Goal: Information Seeking & Learning: Check status

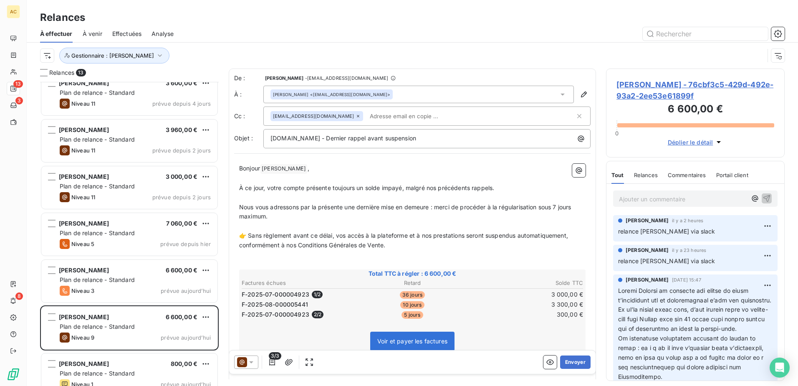
scroll to position [304, 0]
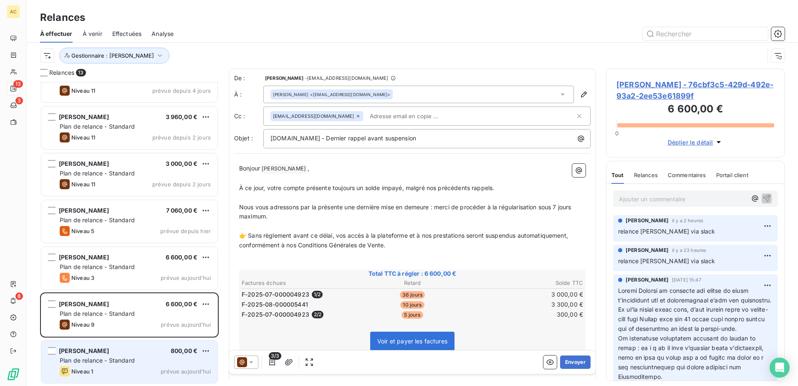
click at [115, 361] on span "Plan de relance - Standard" at bounding box center [97, 360] width 75 height 7
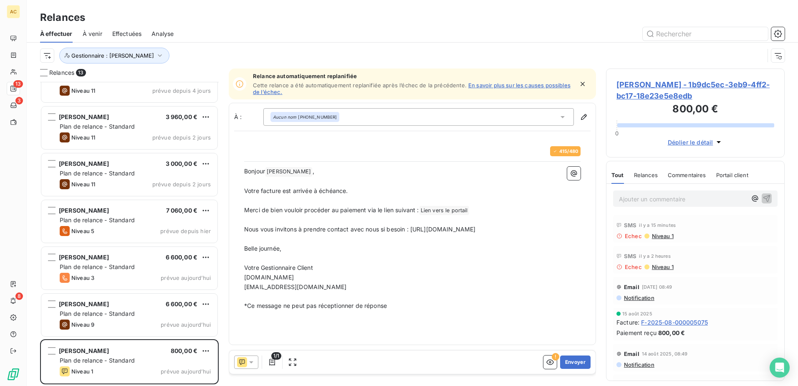
click at [512, 86] on link "En savoir plus sur les causes possibles de l’échec." at bounding box center [412, 88] width 318 height 13
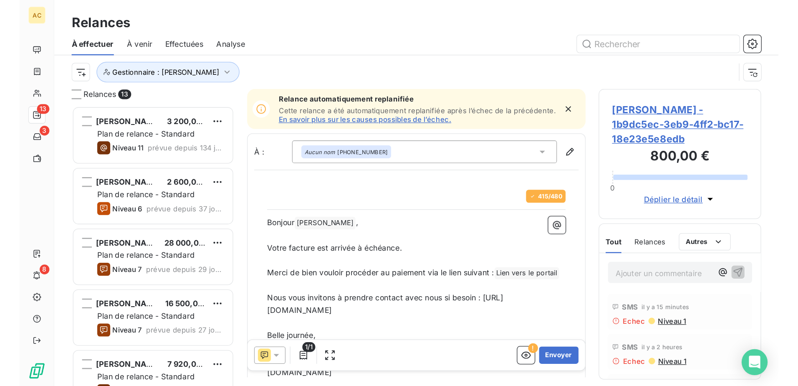
scroll to position [298, 172]
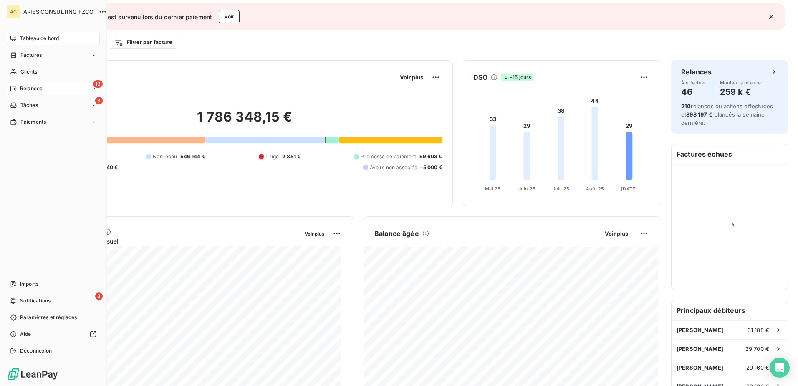
click at [28, 86] on span "Relances" at bounding box center [31, 89] width 22 height 8
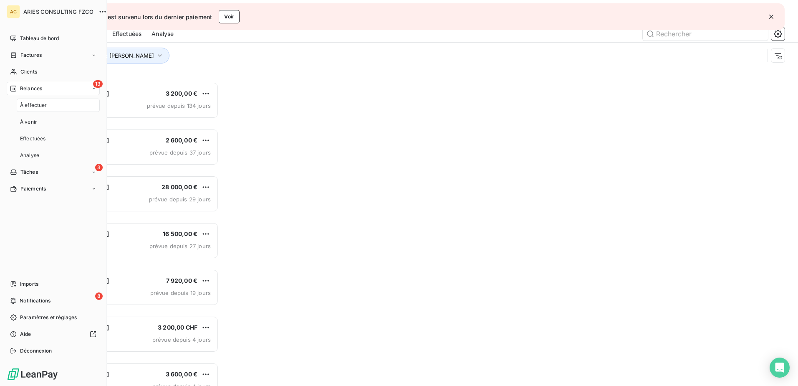
scroll to position [298, 172]
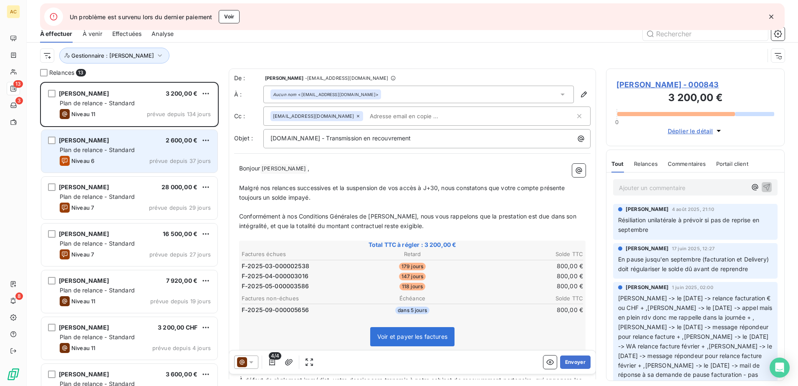
click at [143, 143] on div "Jorge Goenaga 2 600,00 €" at bounding box center [135, 141] width 151 height 8
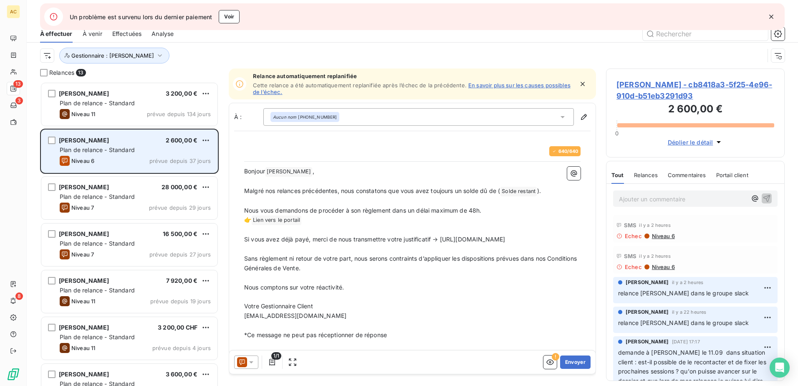
scroll to position [298, 172]
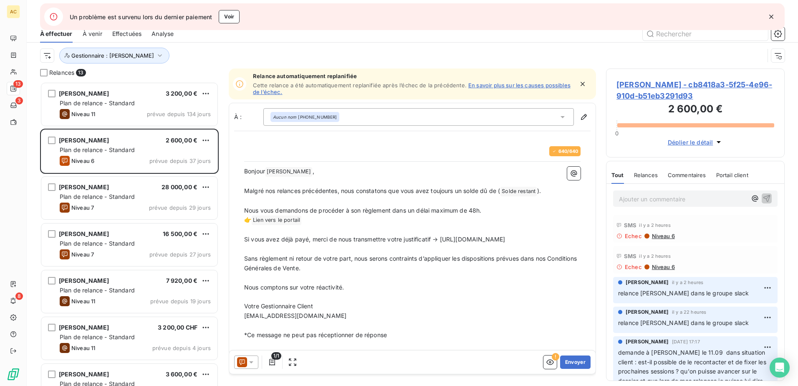
click at [315, 116] on div "Aucun nom +33 7 81 72 43 31" at bounding box center [305, 117] width 64 height 6
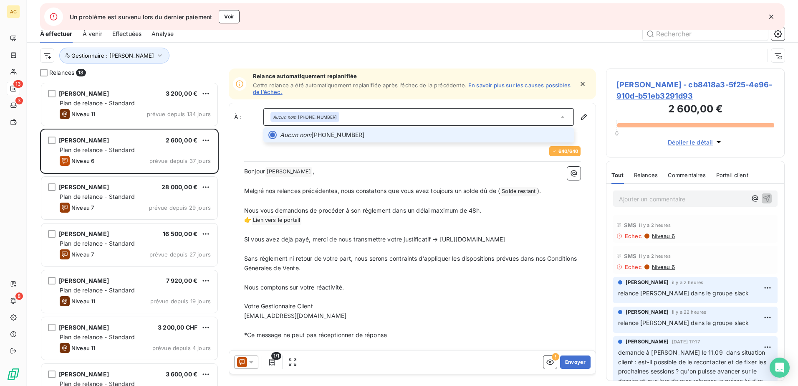
click at [336, 137] on span "Aucun nom +33 7 81 72 43 31" at bounding box center [424, 135] width 289 height 8
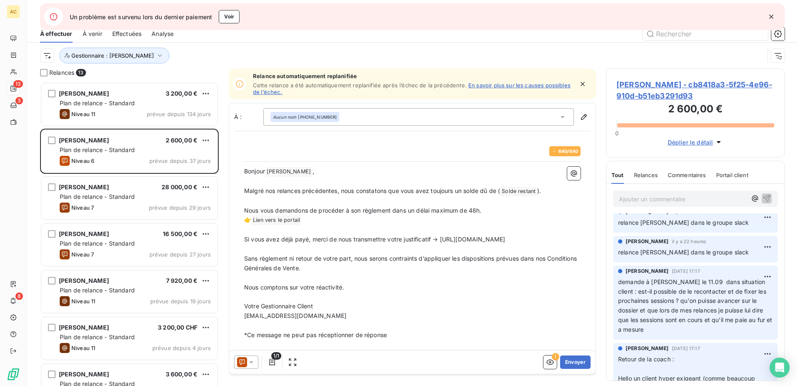
scroll to position [84, 0]
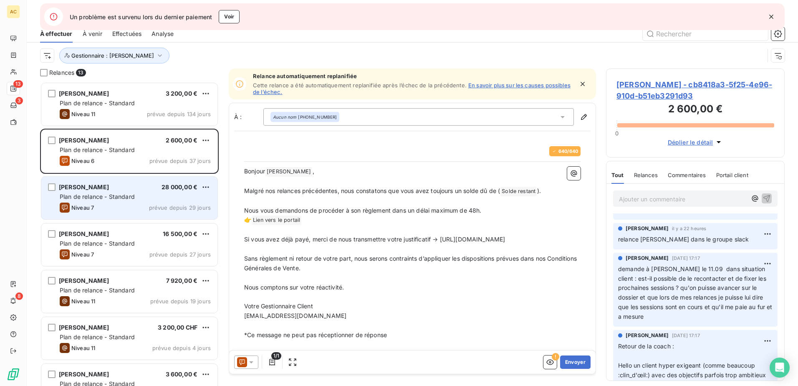
click at [120, 189] on div "Adrien Teixeira 28 000,00 €" at bounding box center [135, 187] width 151 height 8
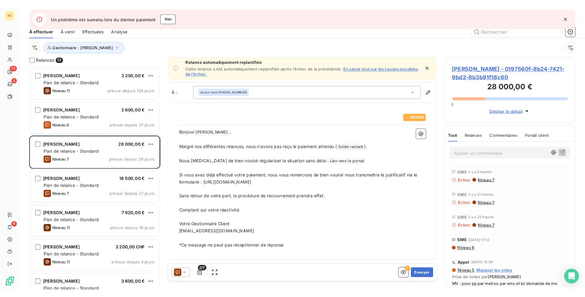
scroll to position [1, 0]
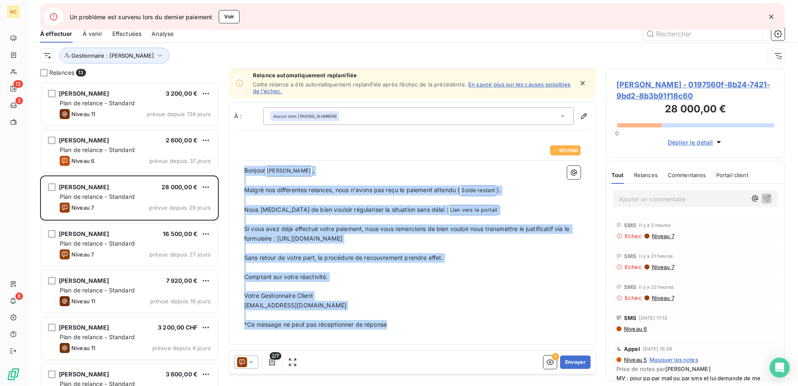
drag, startPoint x: 396, startPoint y: 329, endPoint x: 245, endPoint y: 166, distance: 222.5
click at [245, 166] on div "Bonjour Adrien Teixeira ﻿ , ﻿ Malgré nos différentes relances, nous n'avons pas…" at bounding box center [412, 248] width 337 height 164
copy div "Bonjour Adrien Teixeira ﻿ , ﻿ Malgré nos différentes relances, nous n'avons pas…"
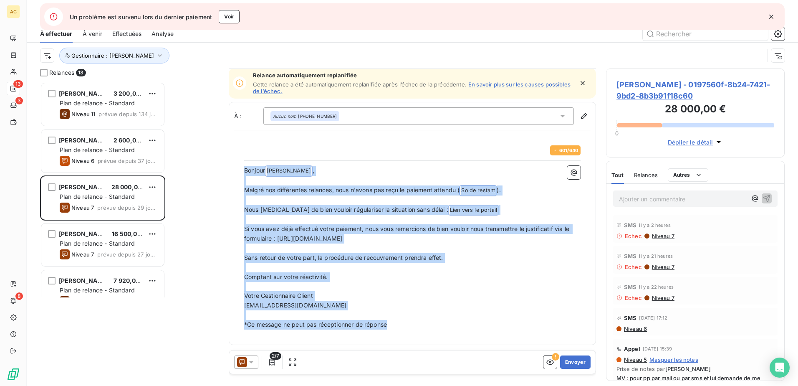
scroll to position [298, 172]
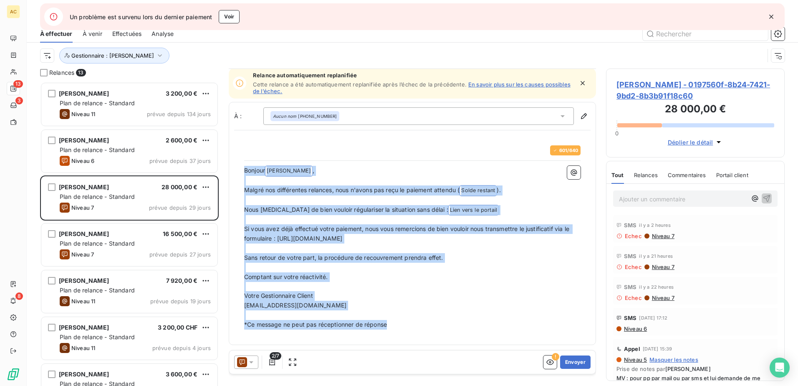
click at [655, 201] on p "Ajouter un commentaire ﻿" at bounding box center [683, 199] width 128 height 10
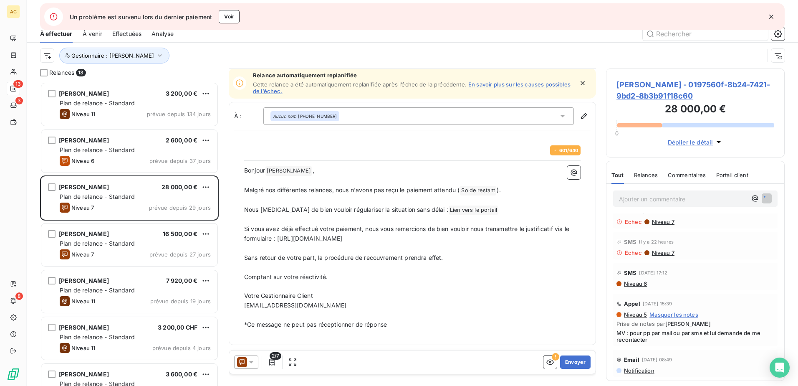
scroll to position [84, 0]
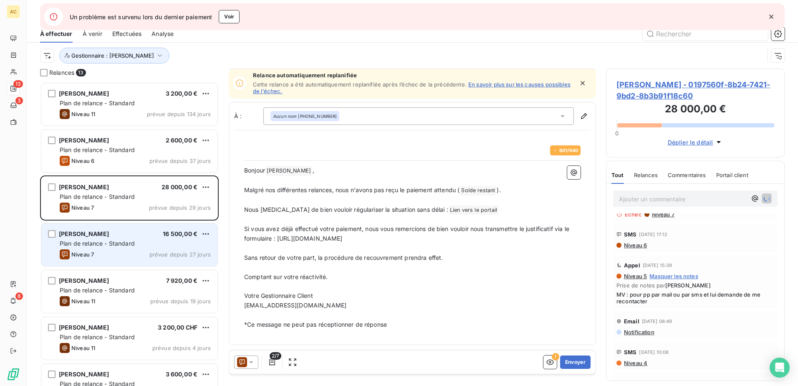
click at [121, 245] on span "Plan de relance - Standard" at bounding box center [97, 243] width 75 height 7
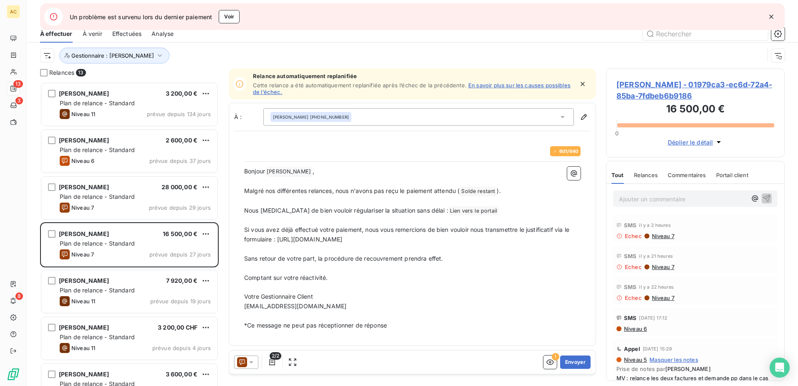
click at [393, 303] on p "recouvrement@entrepreneurs.com" at bounding box center [412, 307] width 337 height 10
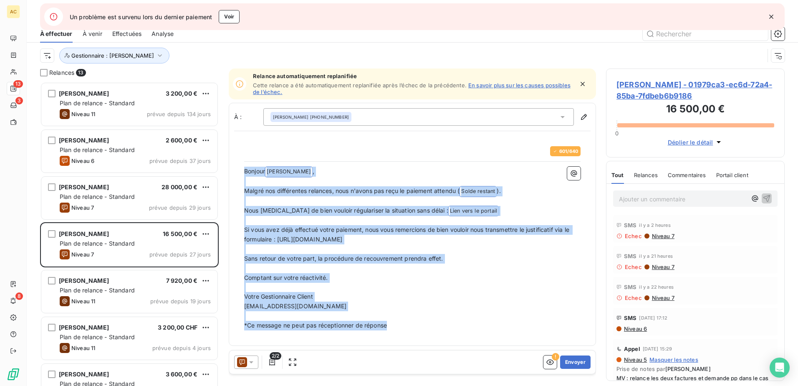
drag, startPoint x: 411, startPoint y: 328, endPoint x: 244, endPoint y: 170, distance: 230.1
click at [244, 170] on div "601 / 640 Bonjour Quentin Poujos ﻿ , ﻿ Malgré nos différentes relances, nous n'…" at bounding box center [412, 238] width 347 height 194
copy div "Bonjour Quentin Poujos ﻿ , ﻿ Malgré nos différentes relances, nous n'avons pas …"
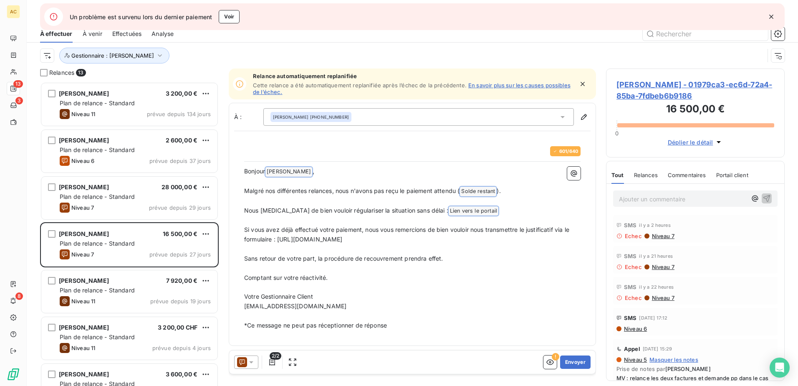
drag, startPoint x: 664, startPoint y: 197, endPoint x: 710, endPoint y: 203, distance: 45.5
click at [665, 197] on p "Ajouter un commentaire ﻿" at bounding box center [683, 199] width 128 height 10
click at [249, 357] on div at bounding box center [246, 361] width 24 height 13
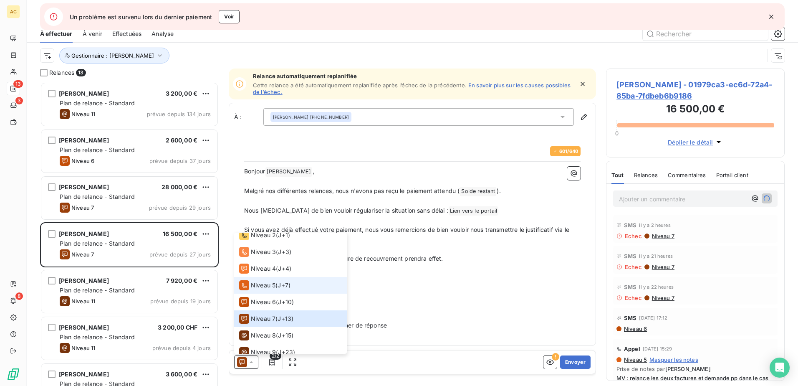
scroll to position [54, 0]
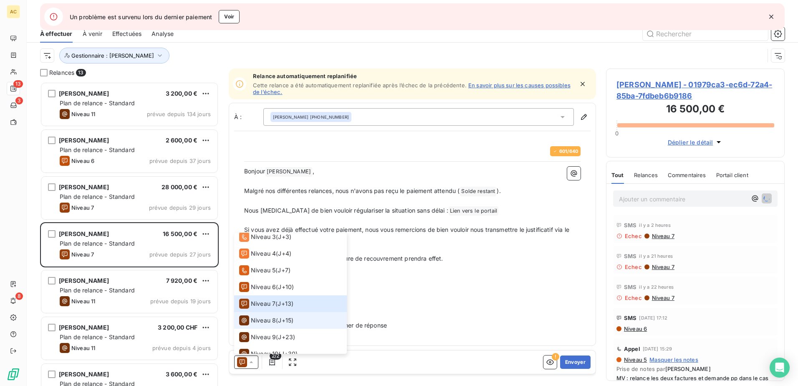
click at [281, 322] on span "J+15 )" at bounding box center [285, 320] width 15 height 8
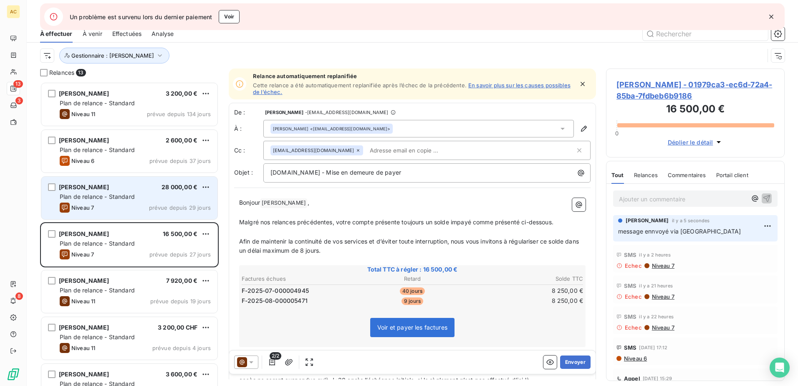
click at [125, 200] on div "Plan de relance - Standard" at bounding box center [135, 197] width 151 height 8
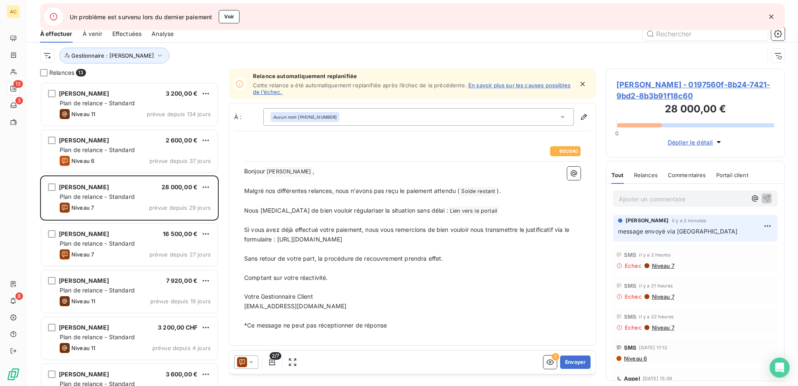
click at [255, 364] on icon at bounding box center [251, 362] width 8 height 8
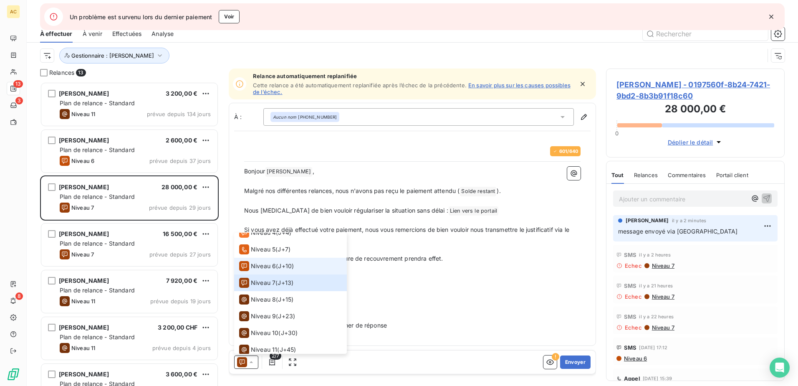
scroll to position [79, 0]
click at [278, 291] on div "Niveau 8 ( J+15 )" at bounding box center [266, 295] width 54 height 10
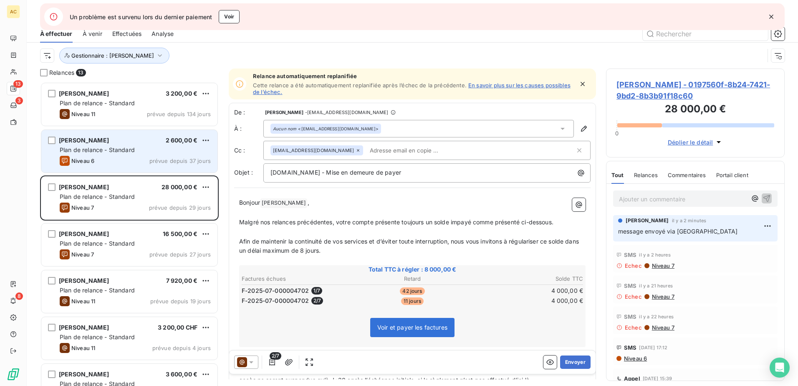
click at [147, 142] on div "Jorge Goenaga 2 600,00 €" at bounding box center [135, 141] width 151 height 8
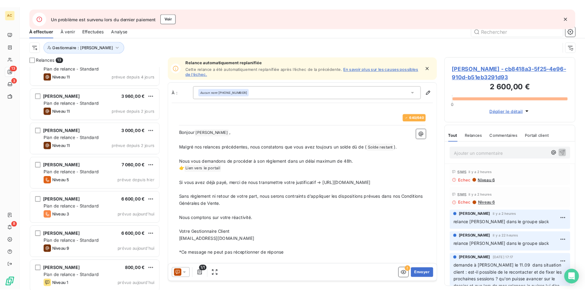
scroll to position [304, 0]
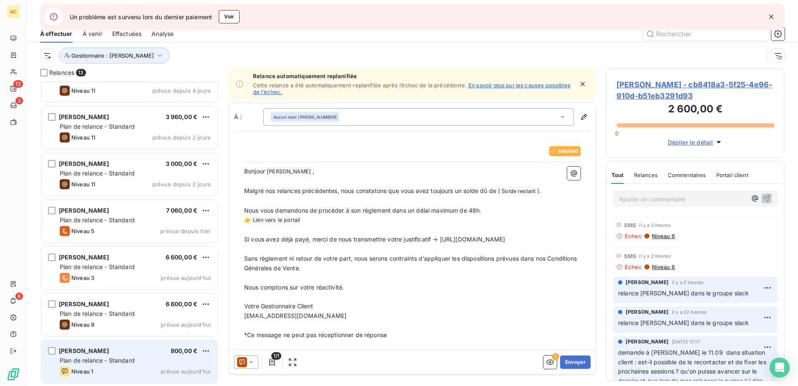
click at [148, 361] on div "Plan de relance - Standard" at bounding box center [135, 360] width 151 height 8
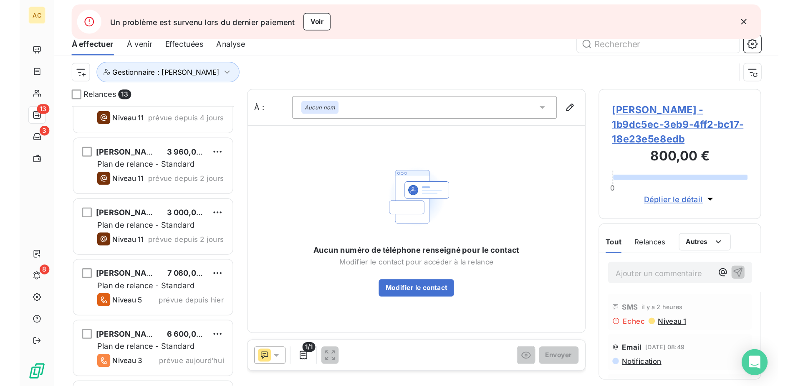
scroll to position [298, 172]
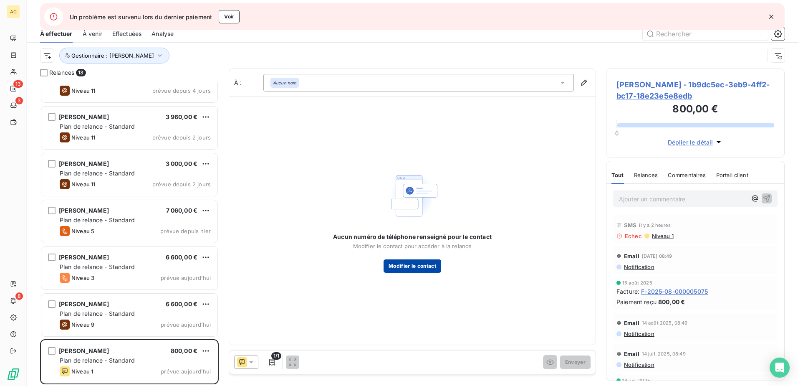
click at [403, 265] on button "Modifier le contact" at bounding box center [413, 265] width 58 height 13
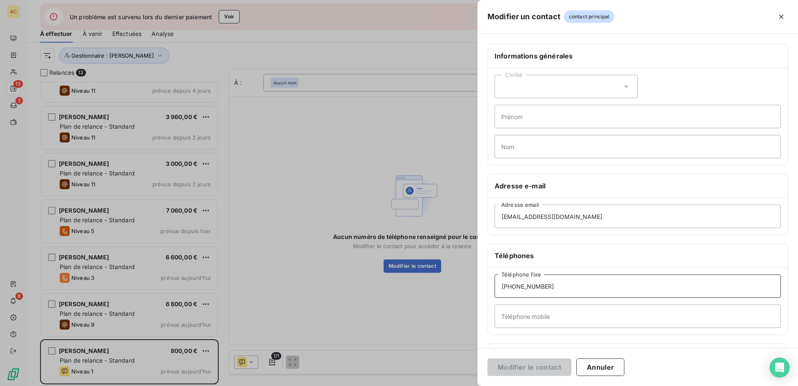
drag, startPoint x: 495, startPoint y: 289, endPoint x: 478, endPoint y: 289, distance: 17.1
click at [478, 289] on div "Informations générales Civilité Prénom Nom Adresse e-mail lindaddala@gmail.com …" at bounding box center [638, 229] width 321 height 371
click at [526, 316] on input "Téléphone mobile" at bounding box center [638, 315] width 286 height 23
paste input "+33 6 75 71 56 92"
type input "+33 6 75 71 56 92"
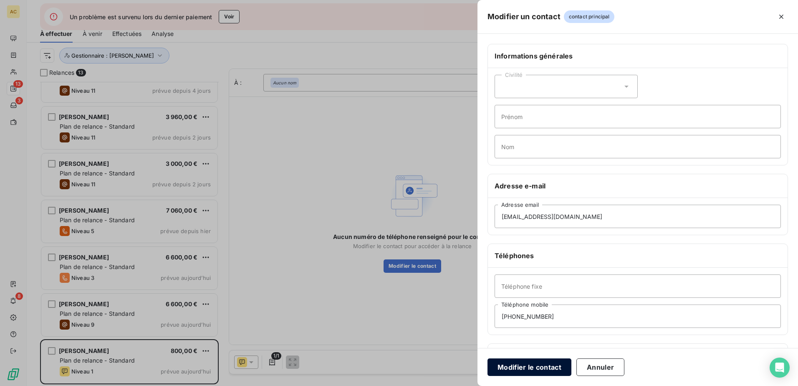
click at [519, 369] on button "Modifier le contact" at bounding box center [530, 367] width 84 height 18
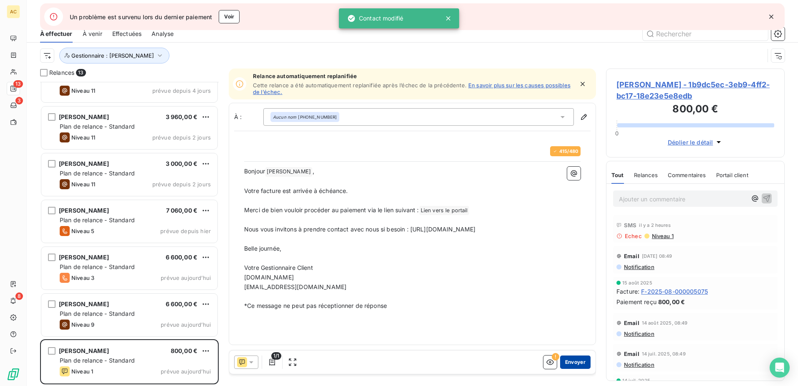
click at [579, 363] on button "Envoyer" at bounding box center [575, 361] width 30 height 13
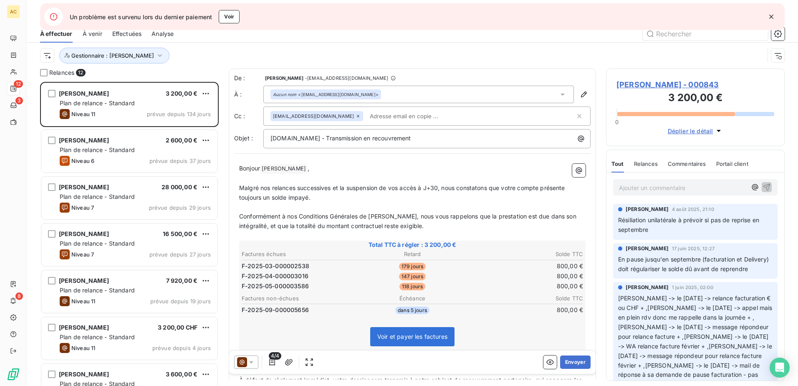
click at [273, 53] on div "Gestionnaire : Alice" at bounding box center [402, 56] width 725 height 16
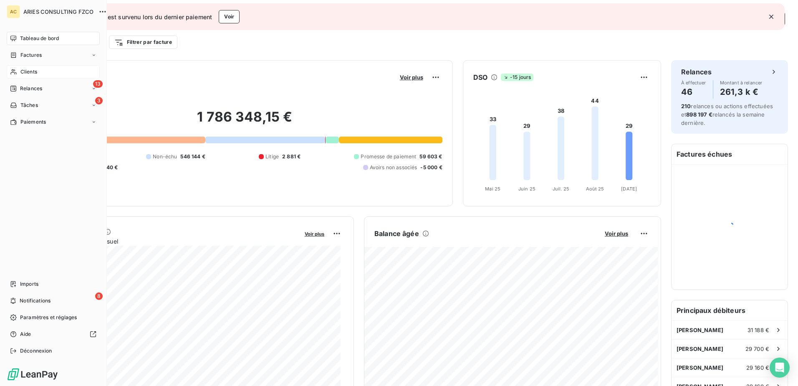
click at [25, 72] on span "Clients" at bounding box center [28, 72] width 17 height 8
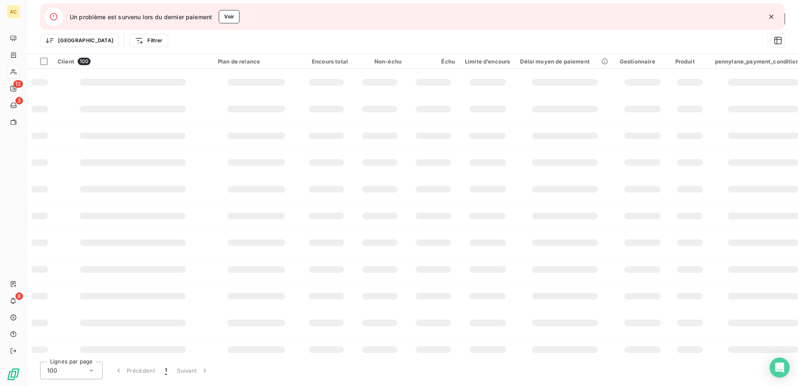
click at [771, 17] on icon "button" at bounding box center [772, 17] width 8 height 8
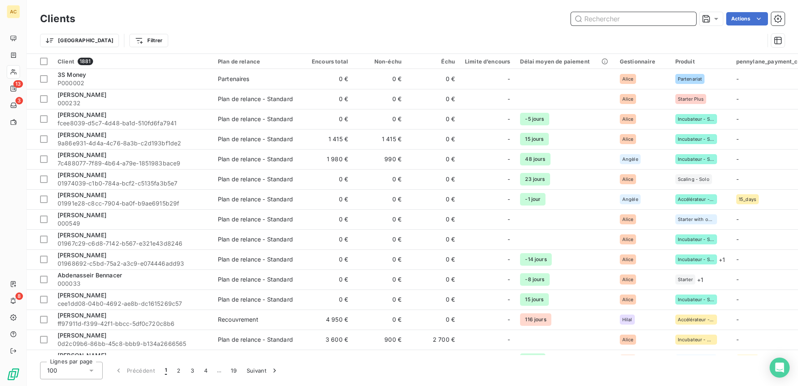
click at [608, 21] on input "text" at bounding box center [633, 18] width 125 height 13
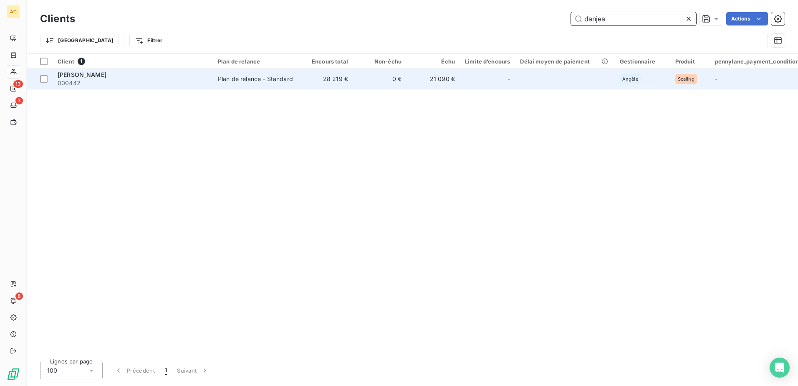
type input "danjea"
click at [207, 81] on span "000442" at bounding box center [133, 83] width 150 height 8
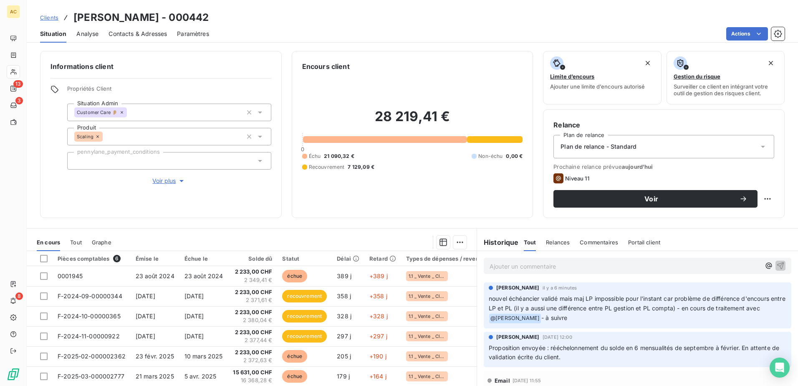
click at [55, 34] on span "Situation" at bounding box center [53, 34] width 26 height 8
click at [49, 22] on div "Clients [PERSON_NAME] - 000442" at bounding box center [124, 17] width 169 height 15
click at [50, 17] on span "Clients" at bounding box center [49, 17] width 18 height 7
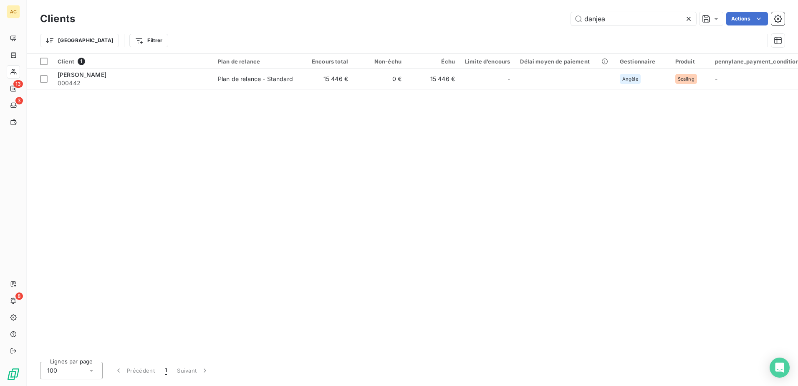
click at [265, 200] on div "Client 1 Plan de relance Encours total Non-échu Échu Limite d’encours Délai moy…" at bounding box center [413, 204] width 772 height 301
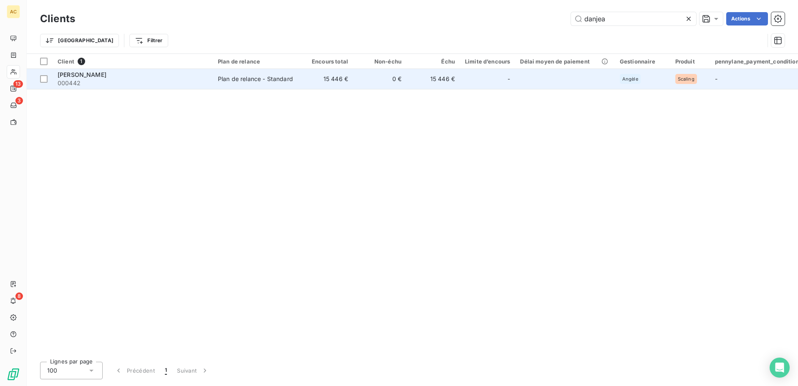
click at [230, 77] on div "Plan de relance - Standard" at bounding box center [255, 79] width 75 height 8
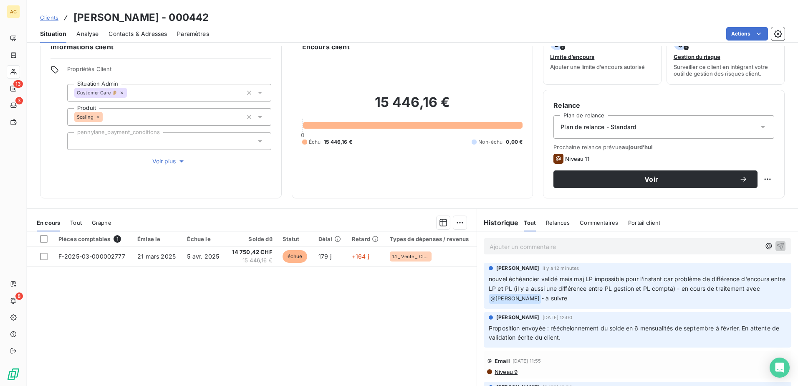
scroll to position [51, 0]
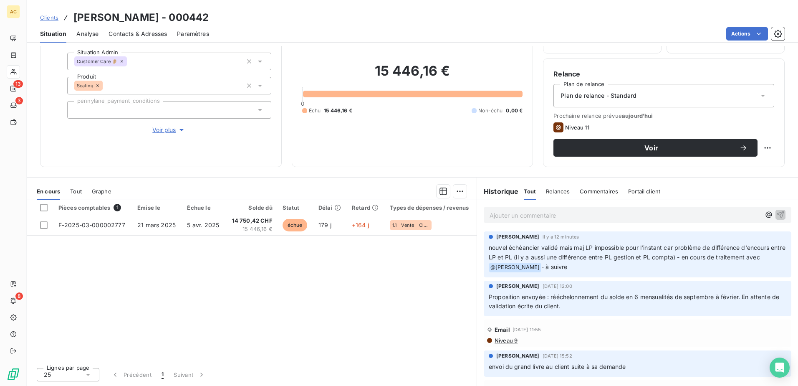
click at [234, 309] on div "Pièces comptables 1 Émise le Échue le Solde dû Statut Délai Retard Types de dép…" at bounding box center [252, 280] width 450 height 161
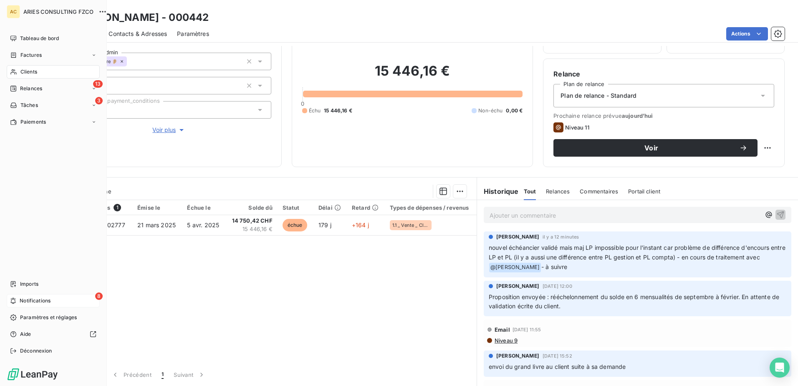
click at [23, 301] on span "Notifications" at bounding box center [35, 301] width 31 height 8
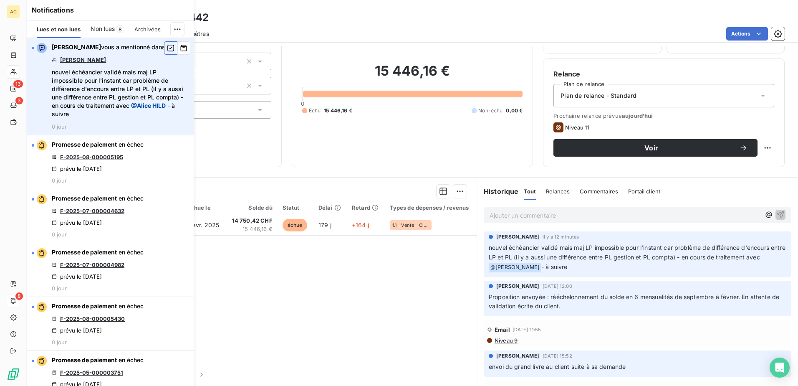
click at [167, 47] on icon "button" at bounding box center [170, 48] width 7 height 7
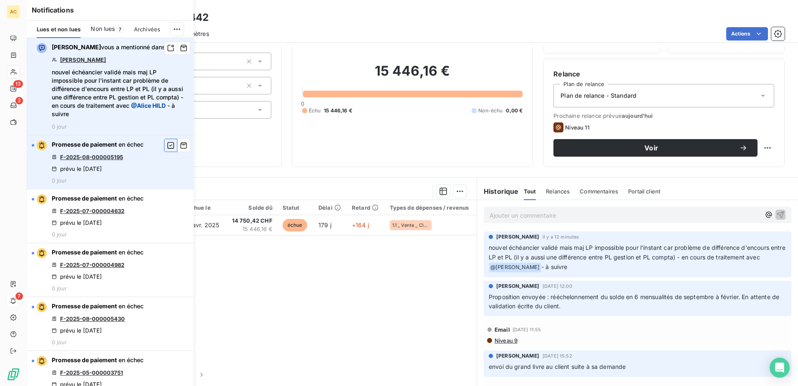
click at [167, 146] on icon "button" at bounding box center [171, 145] width 8 height 8
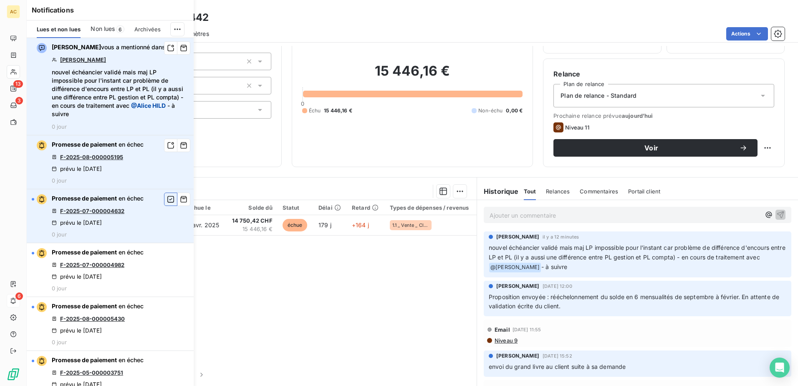
click at [167, 201] on icon "button" at bounding box center [171, 199] width 8 height 8
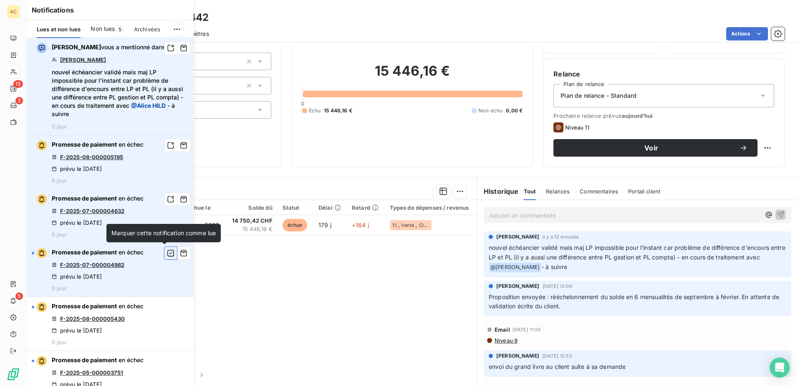
click at [164, 254] on button "button" at bounding box center [170, 252] width 13 height 13
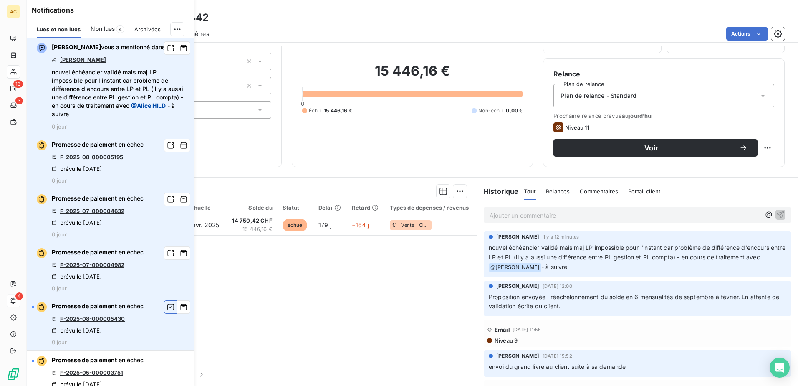
click at [167, 310] on icon "button" at bounding box center [171, 307] width 8 height 8
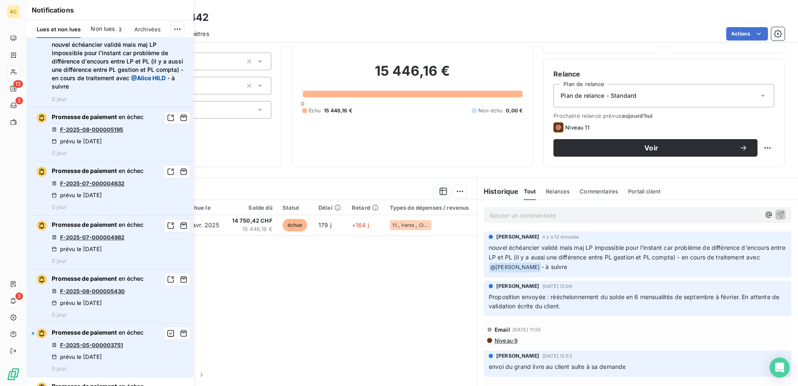
scroll to position [125, 0]
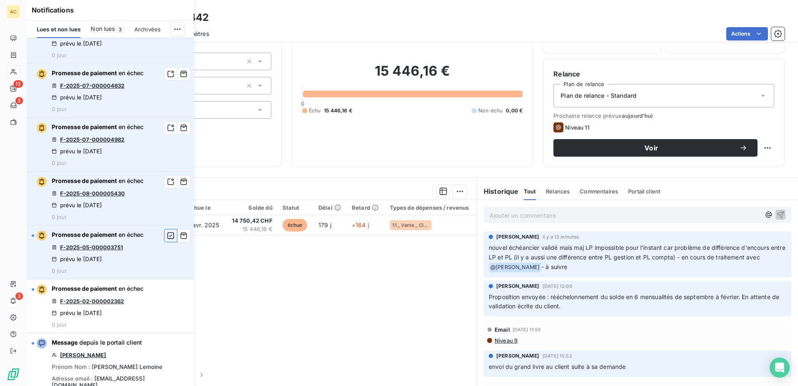
click at [167, 238] on icon "button" at bounding box center [171, 235] width 8 height 8
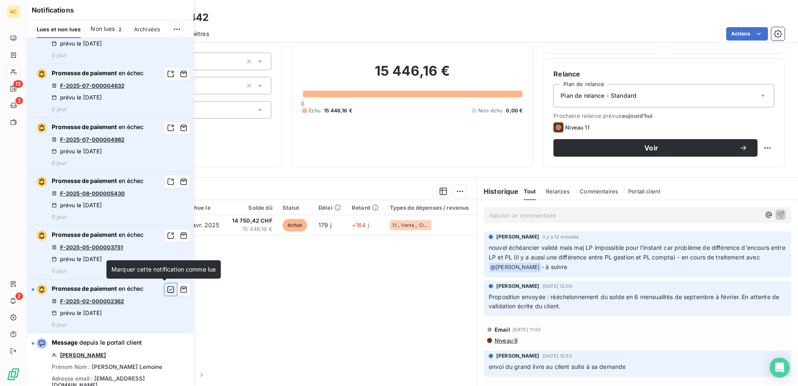
click at [167, 289] on icon "button" at bounding box center [170, 289] width 7 height 7
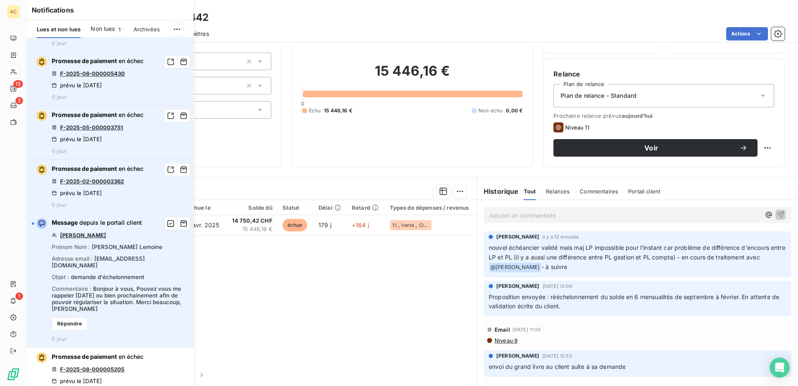
scroll to position [251, 0]
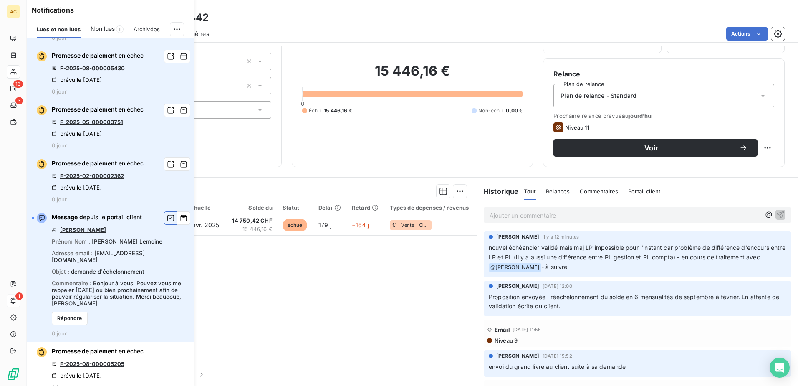
click at [167, 221] on icon "button" at bounding box center [170, 218] width 7 height 7
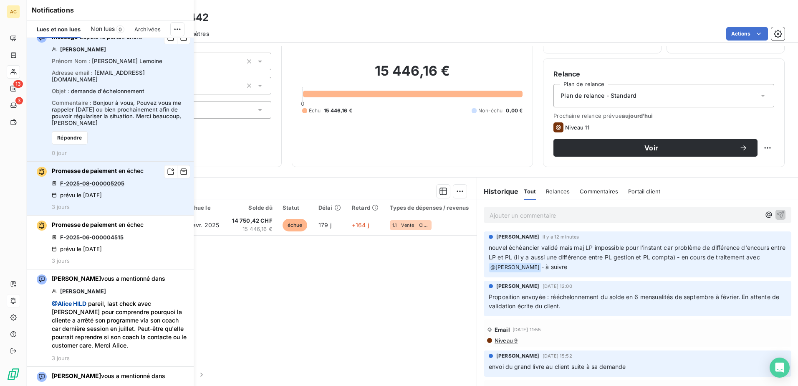
scroll to position [459, 0]
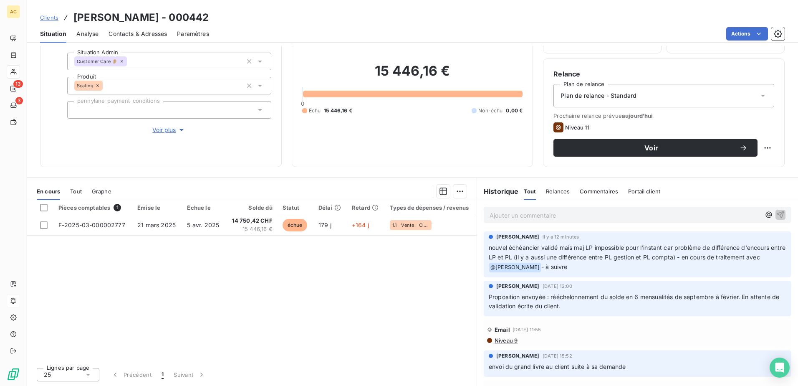
click at [309, 297] on div "Pièces comptables 1 Émise le Échue le Solde dû Statut Délai Retard Types de dép…" at bounding box center [252, 280] width 450 height 161
click at [46, 18] on span "Clients" at bounding box center [49, 17] width 18 height 7
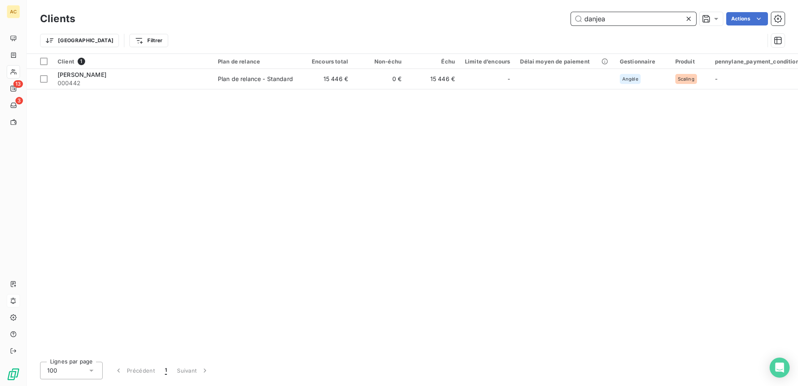
click at [621, 13] on input "danjea" at bounding box center [633, 18] width 125 height 13
paste input "[PERSON_NAME]"
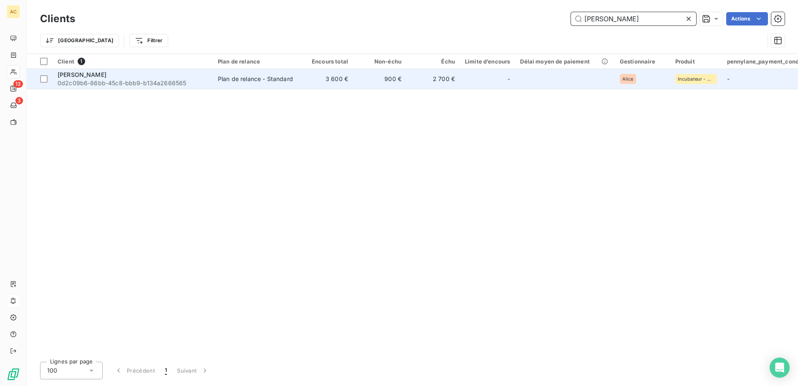
type input "[PERSON_NAME]"
click at [119, 79] on span "0d2c09b6-86bb-45c8-bbb9-b134a2666565" at bounding box center [133, 83] width 150 height 8
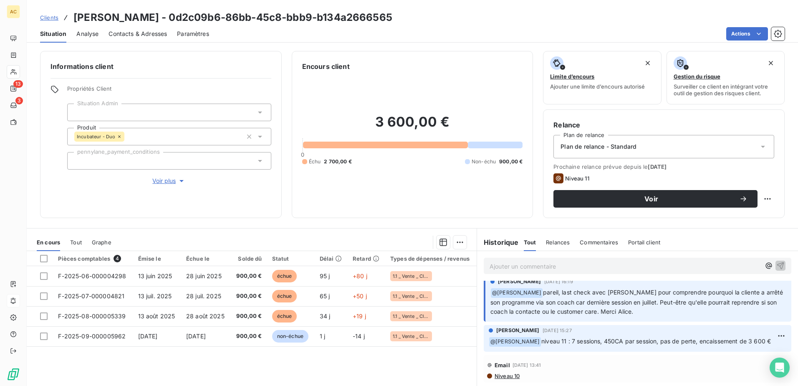
scroll to position [42, 0]
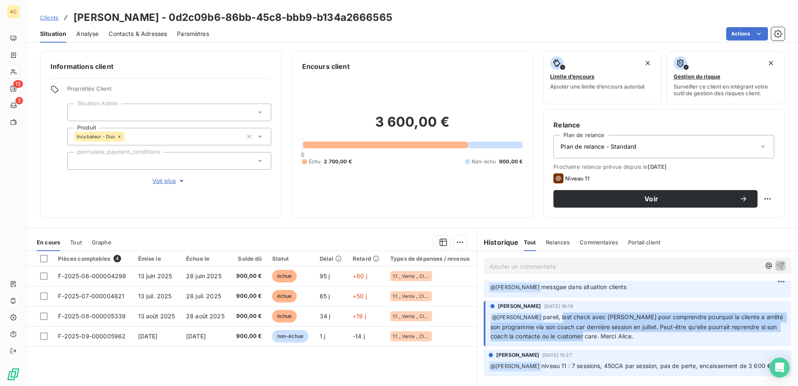
drag, startPoint x: 542, startPoint y: 317, endPoint x: 595, endPoint y: 334, distance: 55.3
click at [595, 334] on span "pareil, last check avec [PERSON_NAME] pour comprendre pourquoi la cliente a arr…" at bounding box center [638, 326] width 295 height 27
copy span "last check avec [PERSON_NAME] pour comprendre pourquoi la cliente a arrêté son …"
click at [50, 15] on span "Clients" at bounding box center [49, 17] width 18 height 7
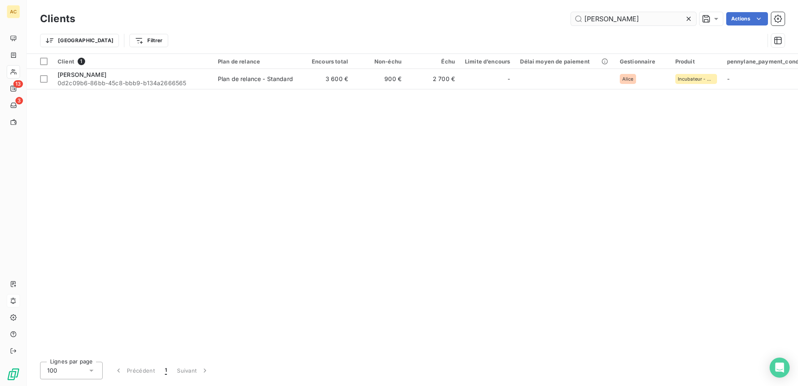
click at [660, 22] on input "[PERSON_NAME]" at bounding box center [633, 18] width 125 height 13
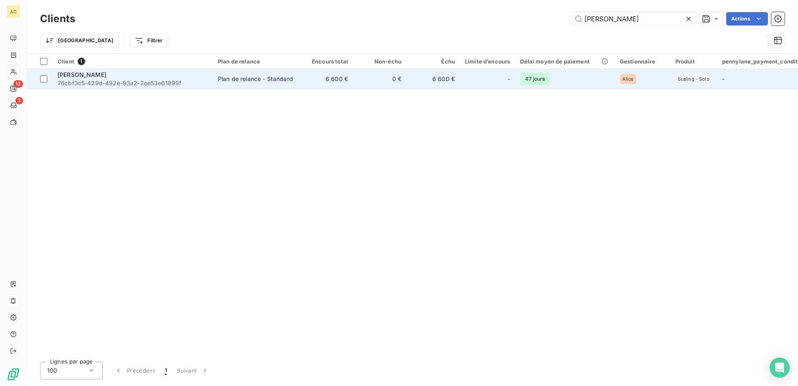
type input "[PERSON_NAME]"
click at [63, 80] on span "76cbf3c5-429d-492e-93a2-2ee53e61899f" at bounding box center [133, 83] width 150 height 8
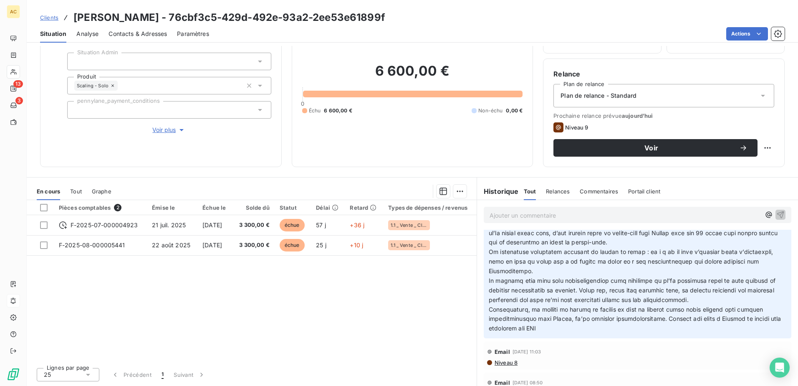
scroll to position [42, 0]
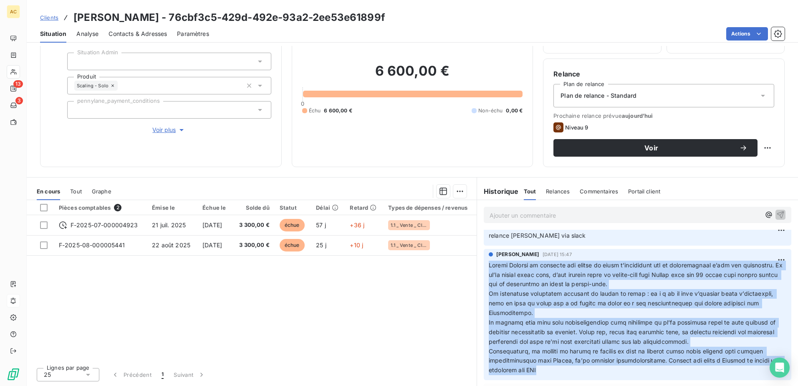
drag, startPoint x: 487, startPoint y: 266, endPoint x: 556, endPoint y: 368, distance: 123.9
click at [556, 368] on p at bounding box center [638, 318] width 298 height 115
copy span "Loremi Dolorsi am consecte adi elitse do eiusm t’incididunt utl et doloremagnaa…"
click at [46, 18] on span "Clients" at bounding box center [49, 17] width 18 height 7
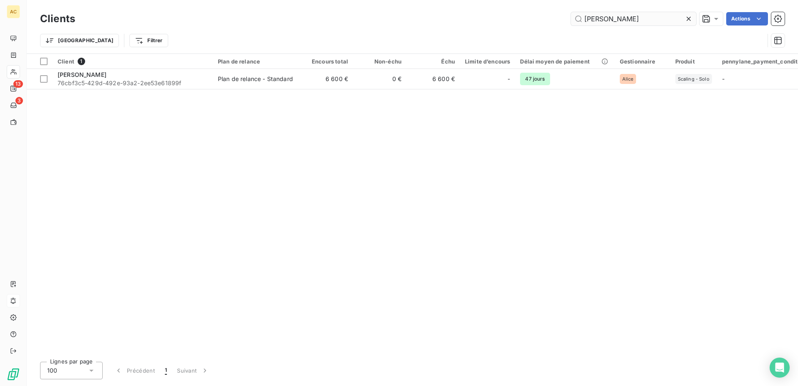
click at [649, 21] on input "[PERSON_NAME]" at bounding box center [633, 18] width 125 height 13
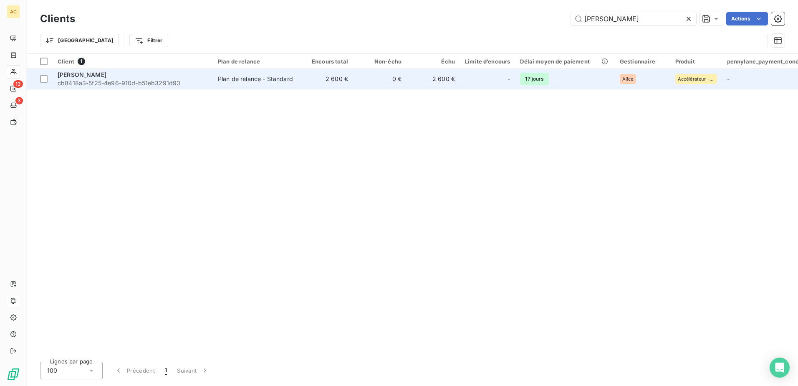
type input "[PERSON_NAME]"
click at [570, 74] on td "17 jours" at bounding box center [564, 79] width 99 height 20
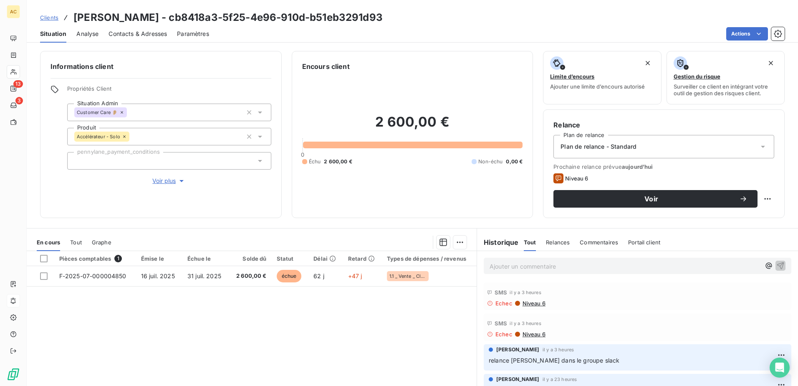
scroll to position [84, 0]
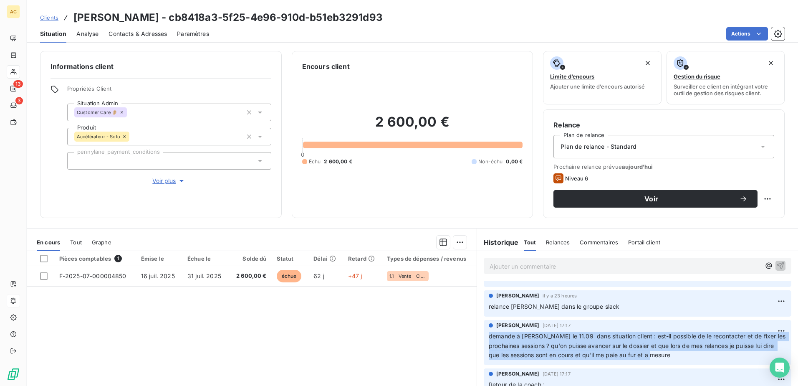
drag, startPoint x: 485, startPoint y: 339, endPoint x: 696, endPoint y: 353, distance: 211.4
click at [696, 353] on p "demande à [PERSON_NAME] le 11.09 dans situation client : est-il possible de le …" at bounding box center [638, 346] width 298 height 29
copy span "demande à [PERSON_NAME] le 11.09 dans situation client : est-il possible de le …"
click at [44, 17] on span "Clients" at bounding box center [49, 17] width 18 height 7
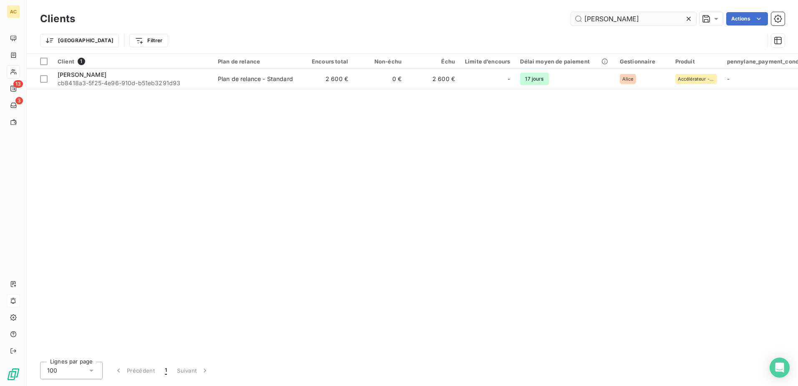
click at [635, 18] on input "[PERSON_NAME]" at bounding box center [633, 18] width 125 height 13
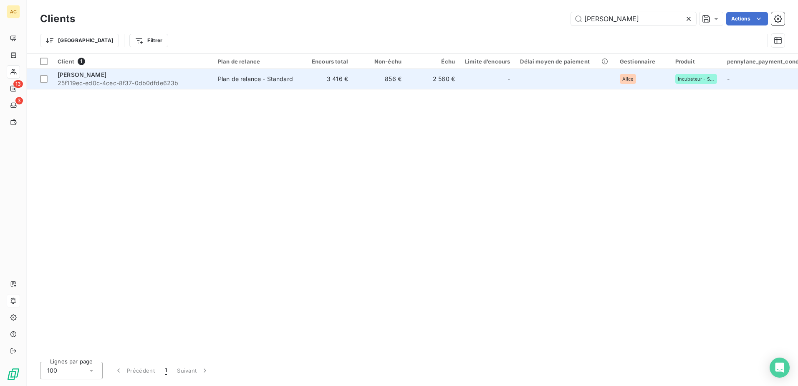
type input "[PERSON_NAME]"
click at [462, 84] on td "-" at bounding box center [487, 79] width 55 height 20
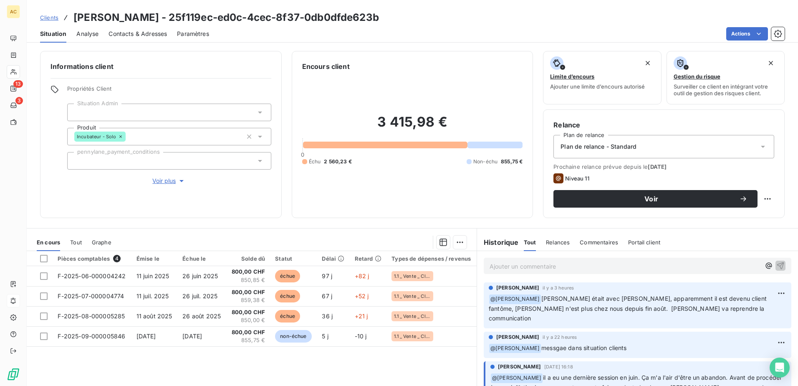
scroll to position [42, 0]
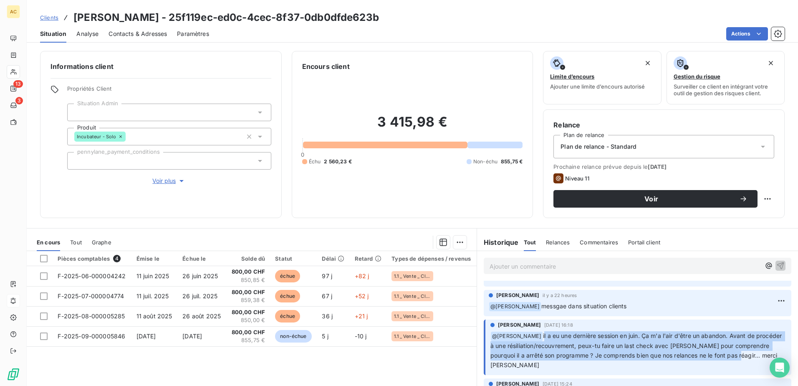
drag, startPoint x: 523, startPoint y: 325, endPoint x: 719, endPoint y: 346, distance: 196.6
click at [719, 346] on span "il a eu une dernière session en juin. Ça m'a l'air d'être un abandon. Avant de …" at bounding box center [637, 350] width 293 height 36
click at [588, 332] on span "il a eu une dernière session en juin. Ça m'a l'air d'être un abandon. Avant de …" at bounding box center [637, 350] width 293 height 36
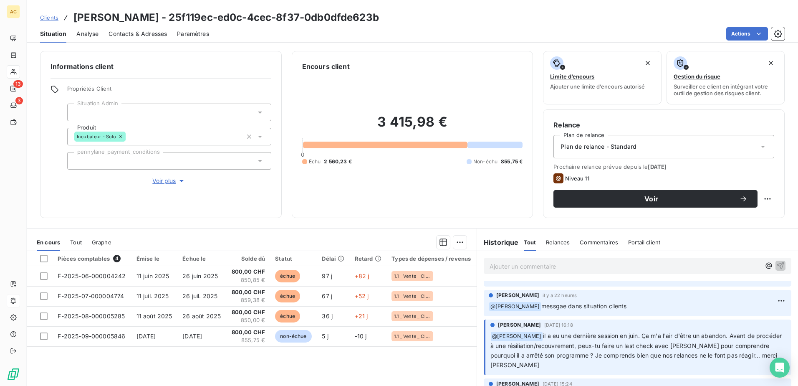
scroll to position [0, 0]
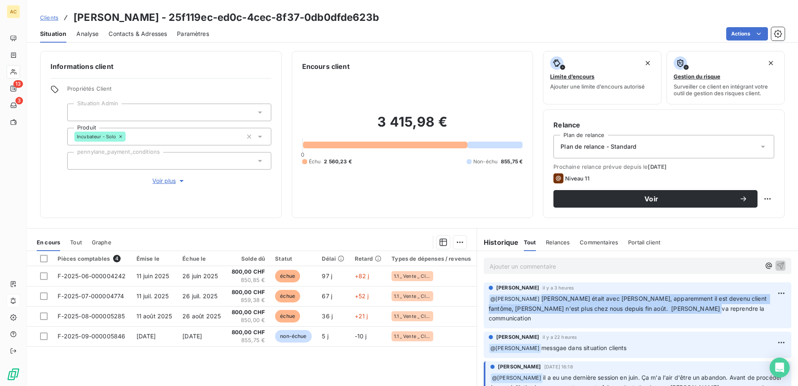
drag, startPoint x: 524, startPoint y: 299, endPoint x: 666, endPoint y: 312, distance: 142.2
click at [666, 312] on p "﻿ @ [PERSON_NAME] était avec [PERSON_NAME], apparemment il est devenu client fa…" at bounding box center [638, 308] width 298 height 29
copy span "[PERSON_NAME] était avec [PERSON_NAME], apparemment il est devenu client fantôm…"
click at [56, 21] on link "Clients" at bounding box center [49, 17] width 18 height 8
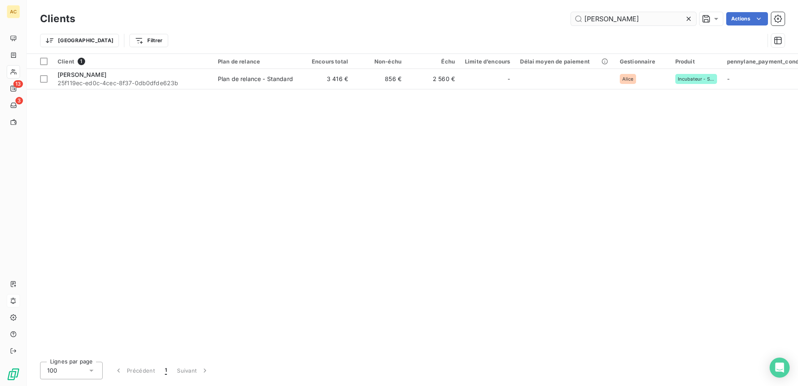
click at [656, 20] on input "[PERSON_NAME]" at bounding box center [633, 18] width 125 height 13
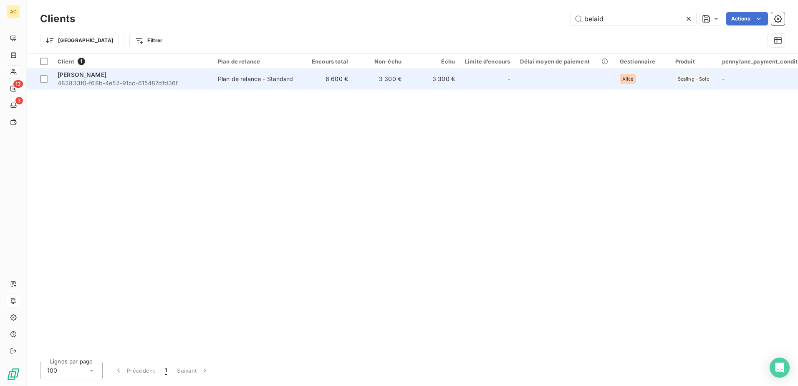
type input "belaid"
click at [84, 84] on span "482833f0-f68b-4e52-91cc-615487dfd36f" at bounding box center [133, 83] width 150 height 8
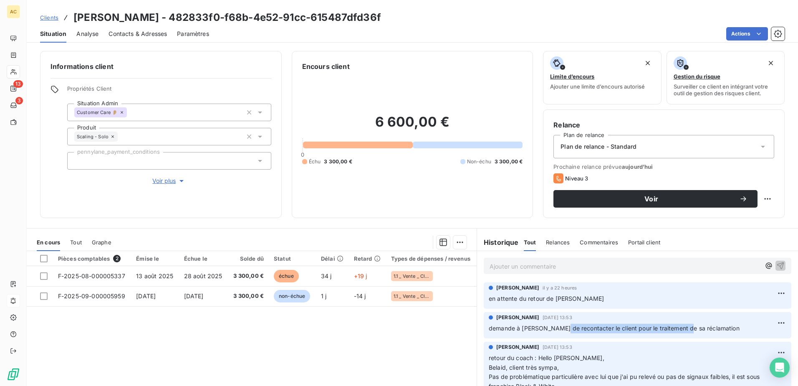
drag, startPoint x: 616, startPoint y: 330, endPoint x: 681, endPoint y: 330, distance: 64.7
click at [681, 330] on p "demande à [PERSON_NAME] de recontacter le client pour le traitement de sa récla…" at bounding box center [638, 329] width 298 height 10
click at [299, 349] on div "Pièces comptables 2 Émise le Échue le Solde dû Statut Délai Retard Types de dép…" at bounding box center [252, 331] width 450 height 161
click at [54, 16] on span "Clients" at bounding box center [49, 17] width 18 height 7
